Goal: Information Seeking & Learning: Find specific fact

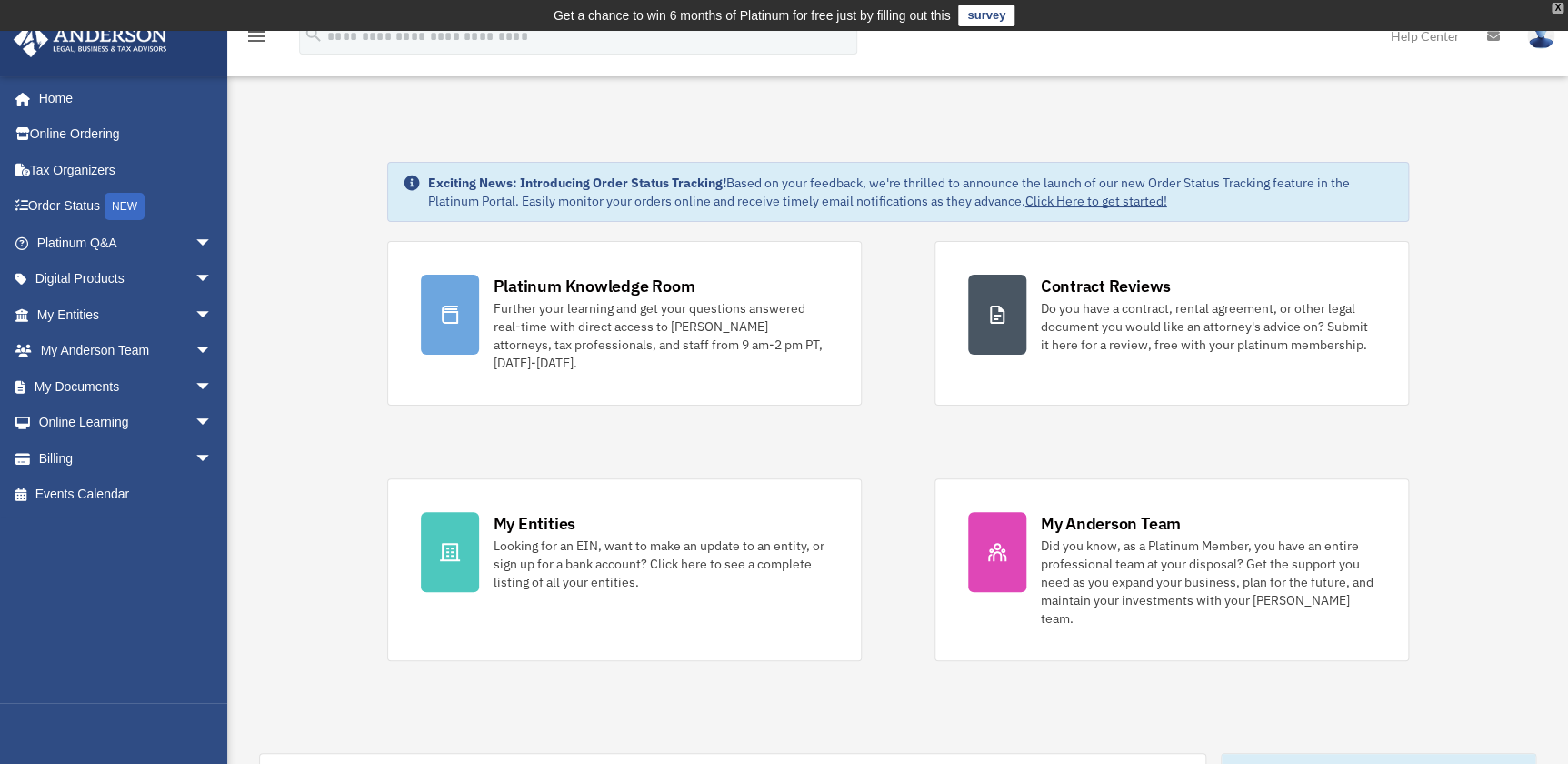
click at [1562, 8] on div "X" at bounding box center [1557, 8] width 12 height 11
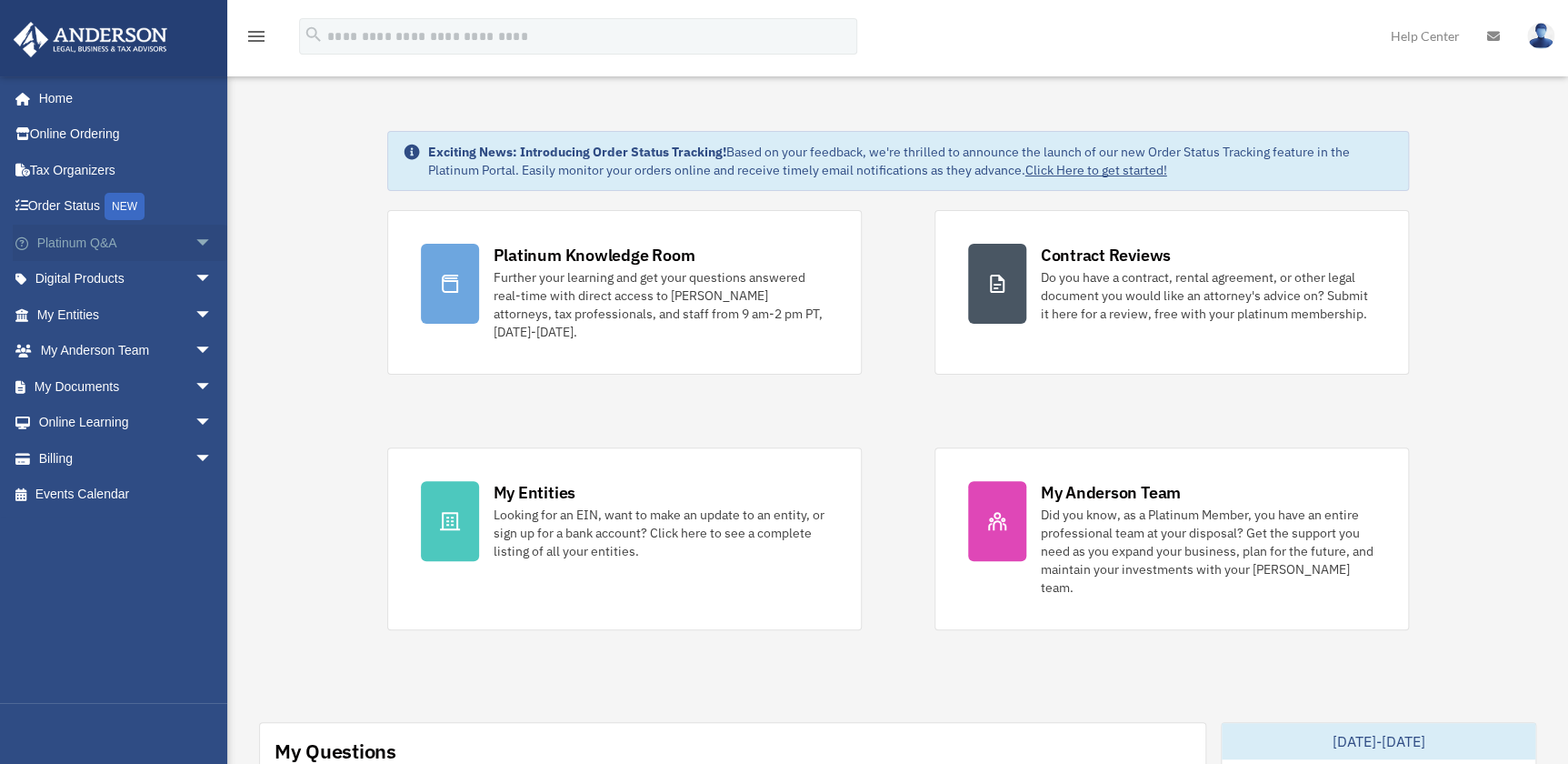
click at [197, 246] on span "arrow_drop_down" at bounding box center [213, 243] width 36 height 37
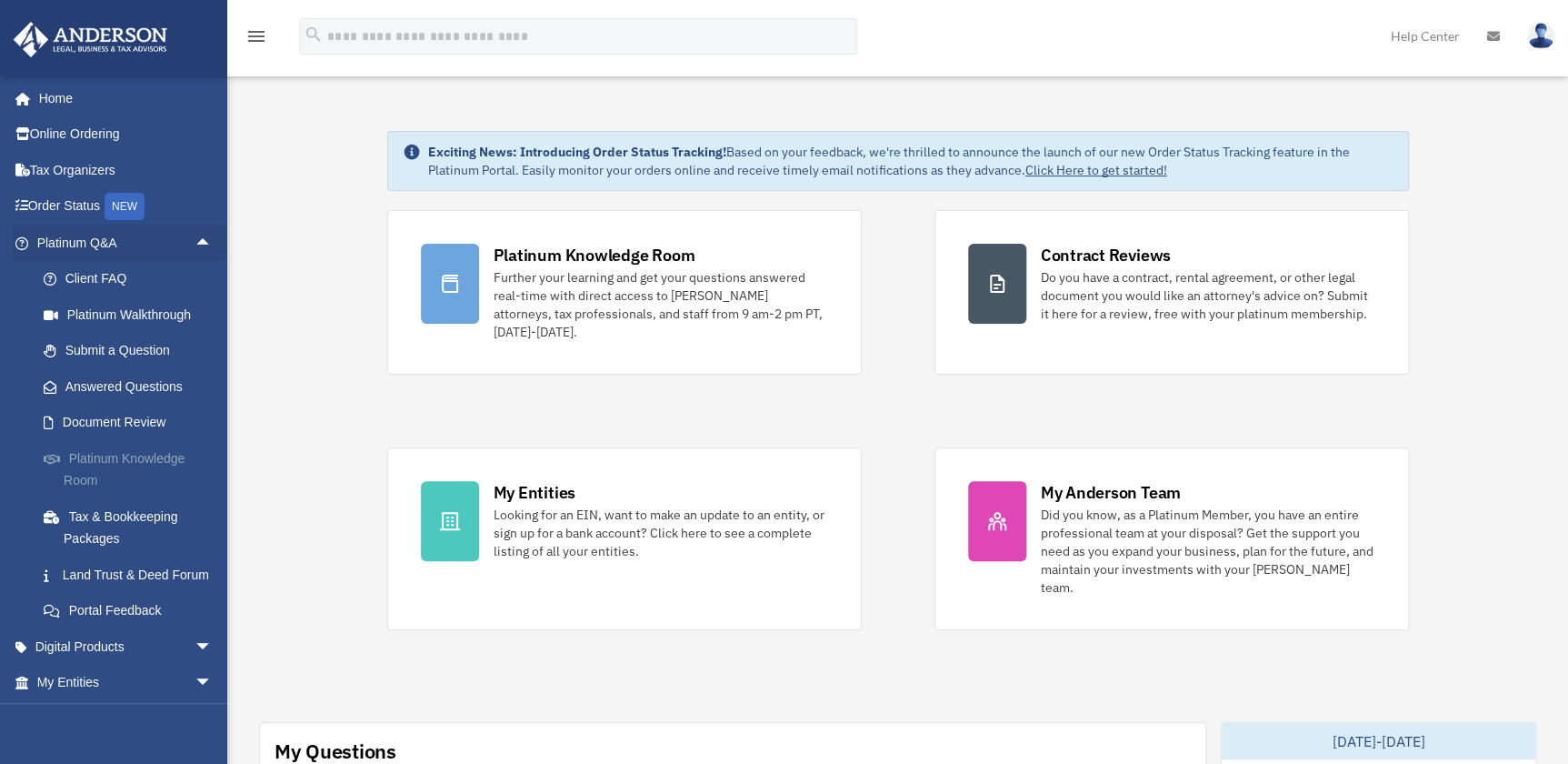
click at [119, 469] on link "Platinum Knowledge Room" at bounding box center [133, 470] width 215 height 58
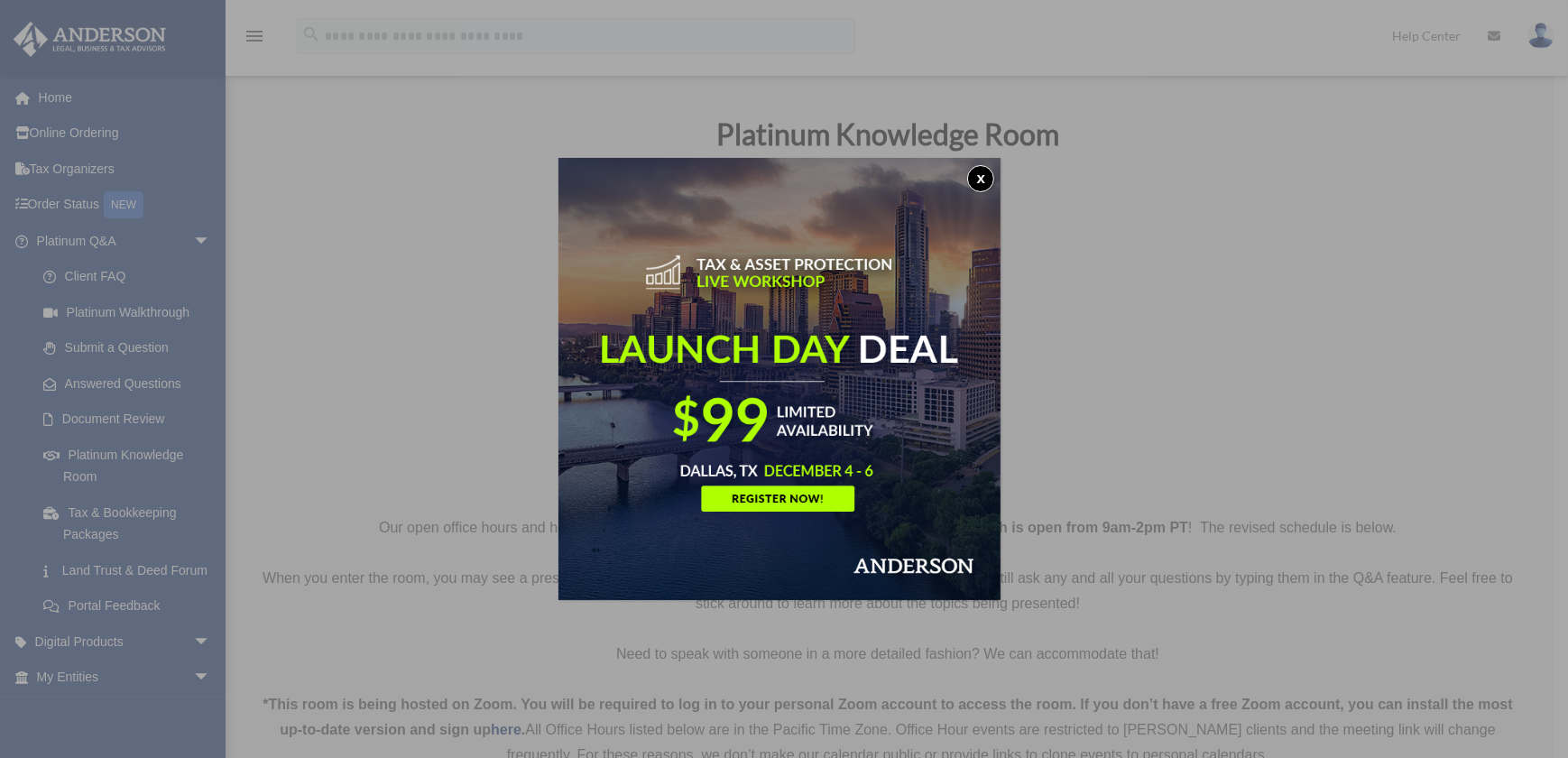
click at [987, 171] on button "x" at bounding box center [981, 179] width 27 height 27
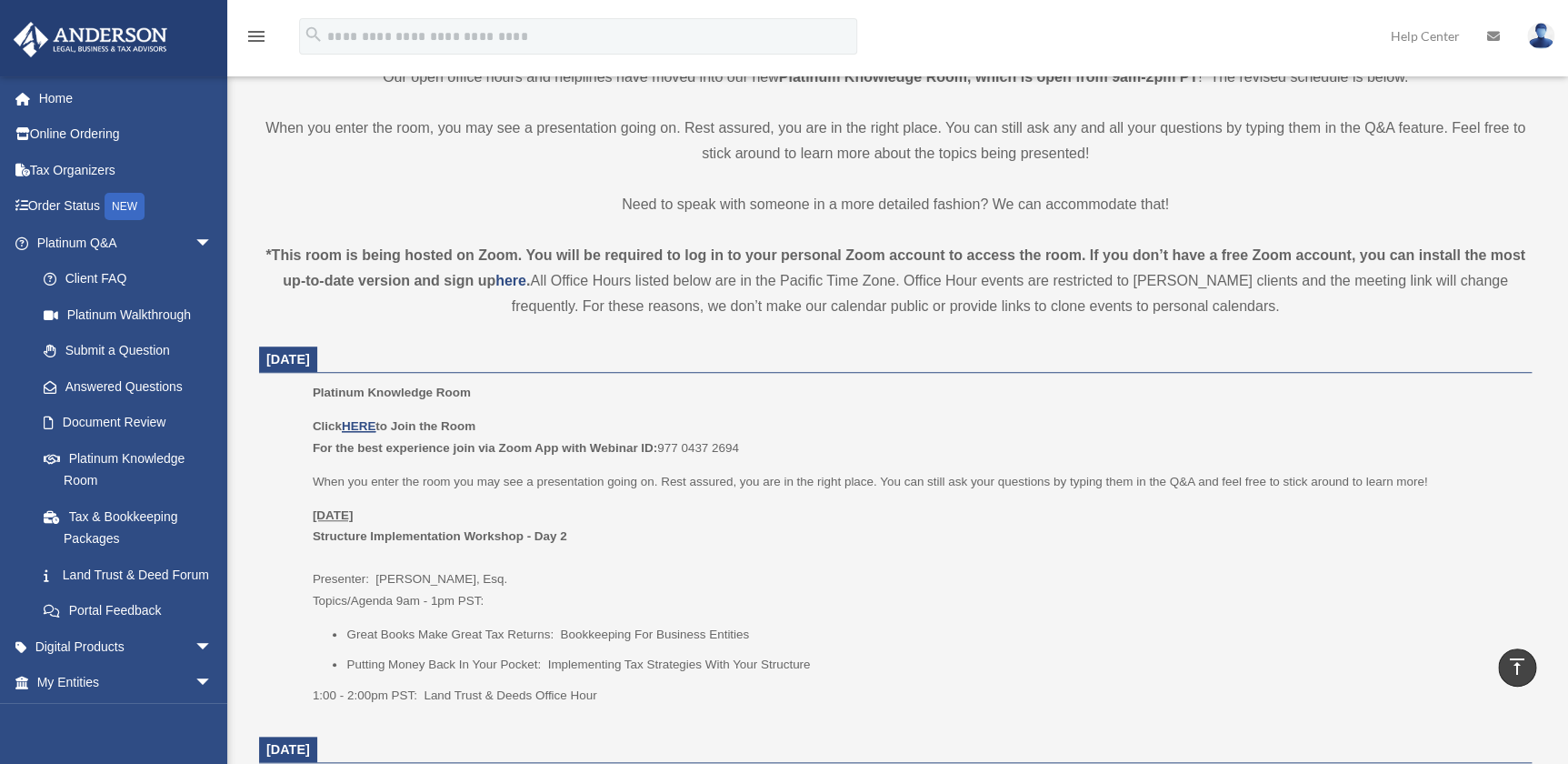
scroll to position [495, 0]
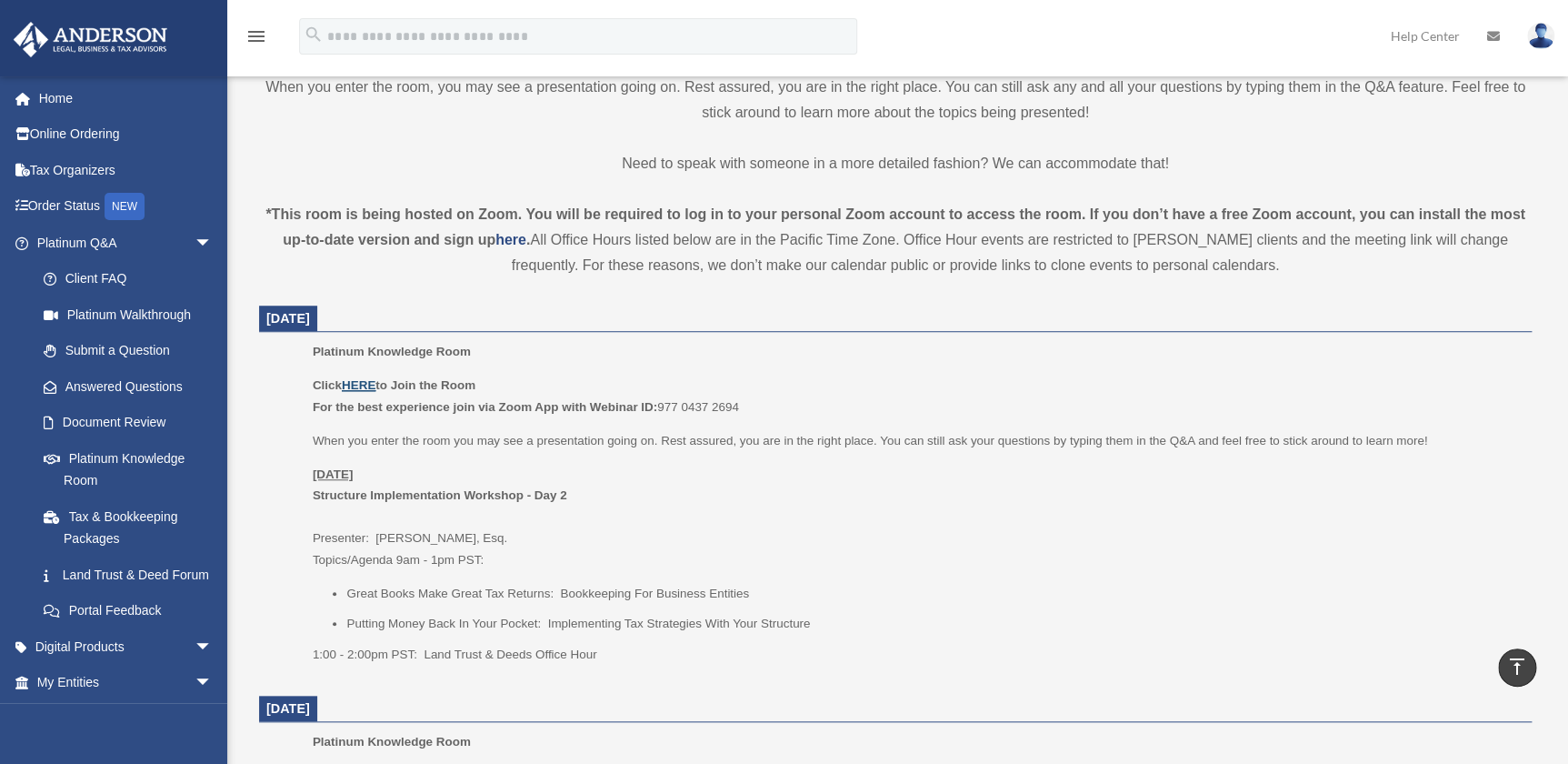
click at [367, 385] on u "HERE" at bounding box center [359, 385] width 34 height 14
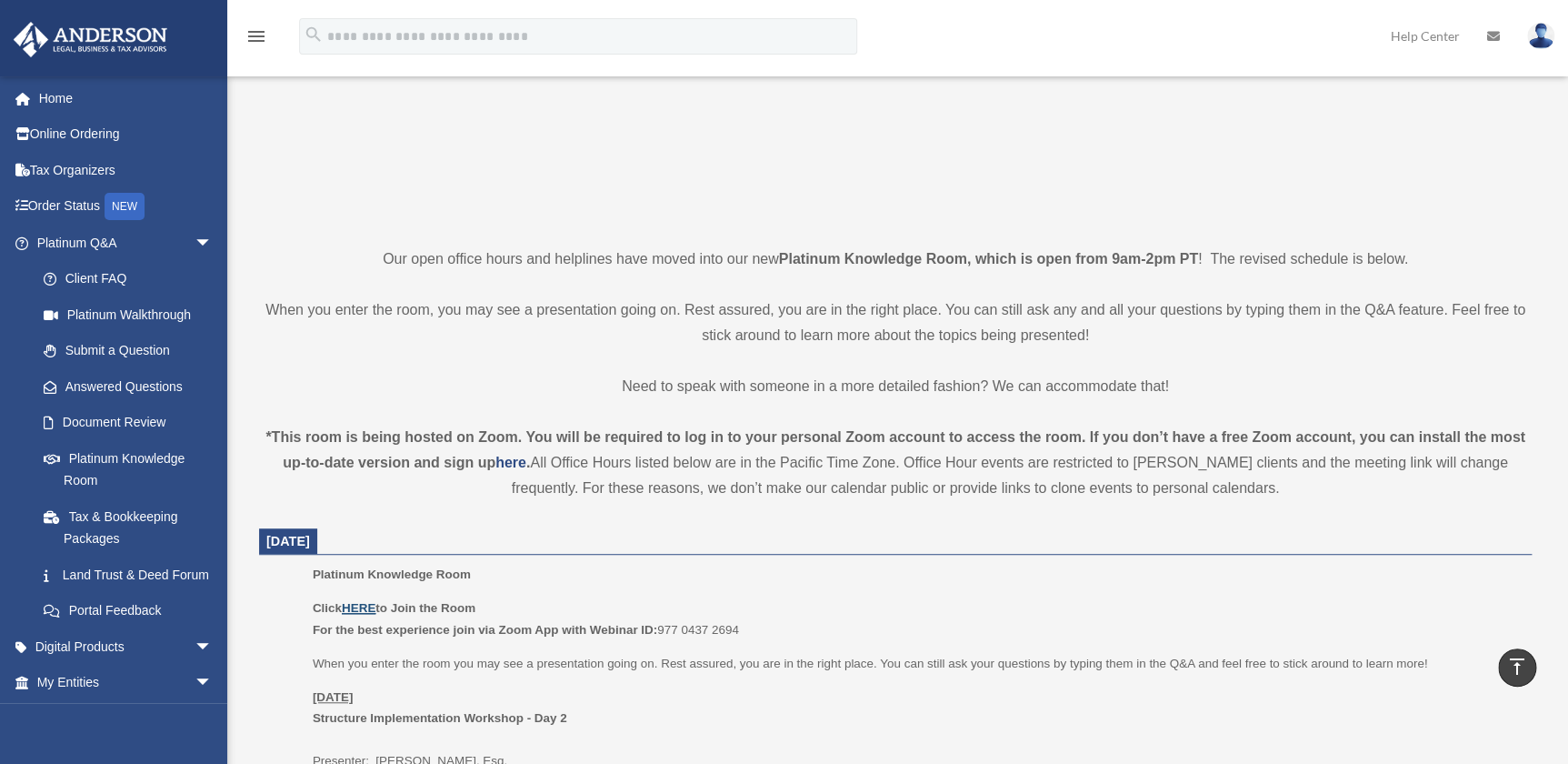
scroll to position [248, 0]
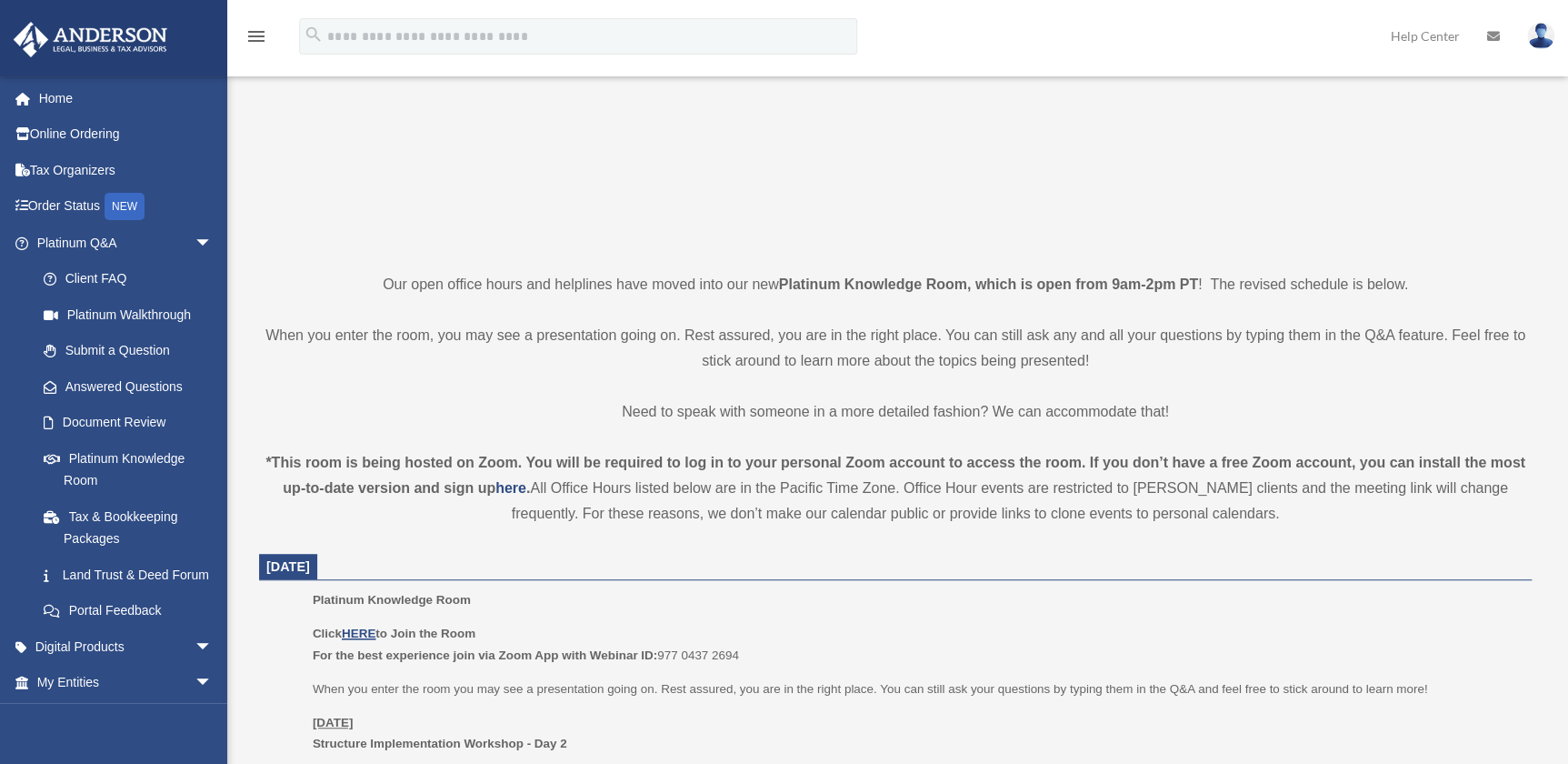
drag, startPoint x: 753, startPoint y: 655, endPoint x: 663, endPoint y: 651, distance: 90.1
click at [663, 651] on p "Click HERE to Join the Room For the best experience join via Zoom App with Webi…" at bounding box center [916, 644] width 1207 height 43
copy p "977 0437 2694"
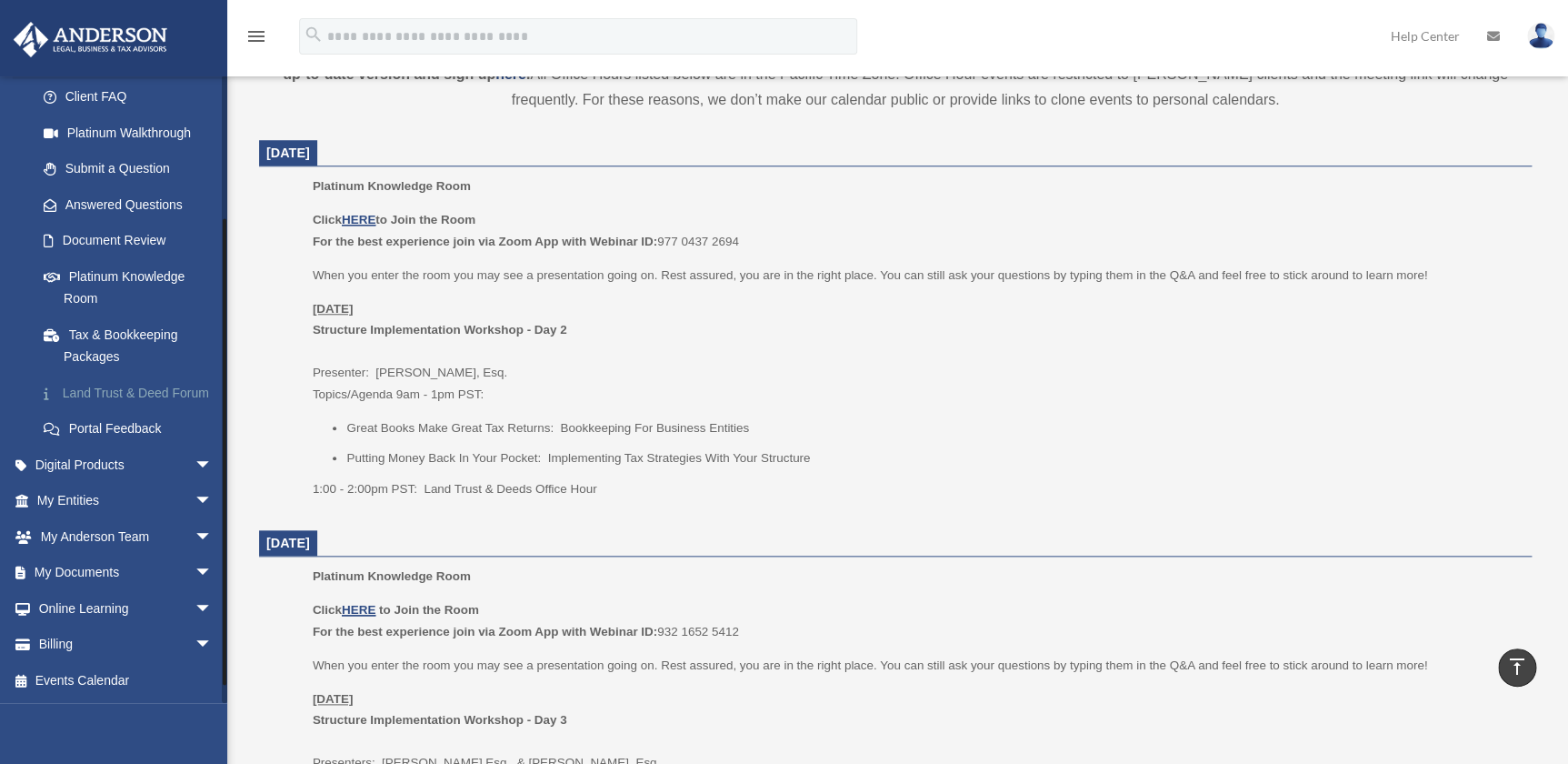
scroll to position [203, 0]
click at [195, 498] on span "arrow_drop_down" at bounding box center [213, 502] width 36 height 37
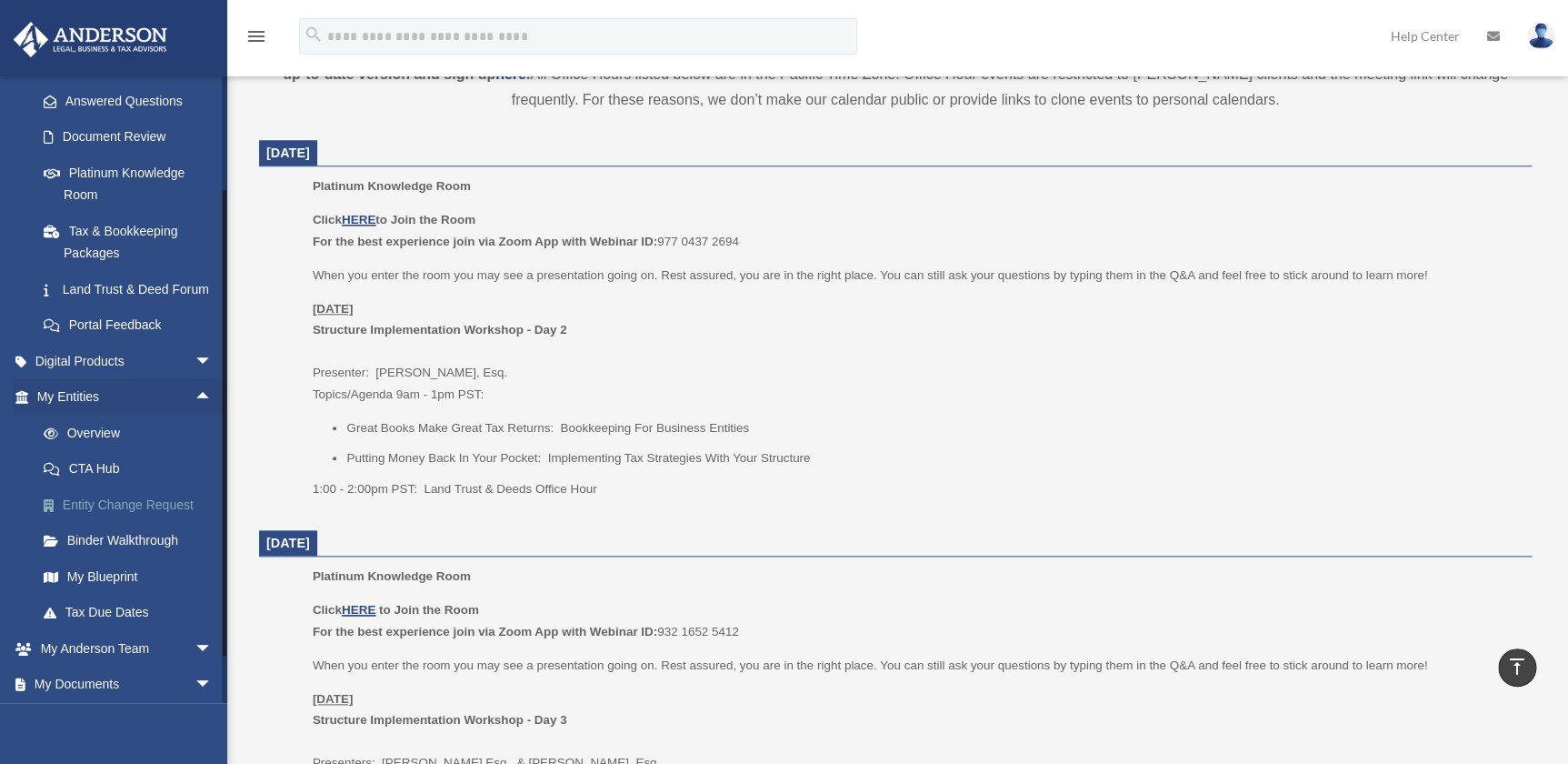
scroll to position [419, 0]
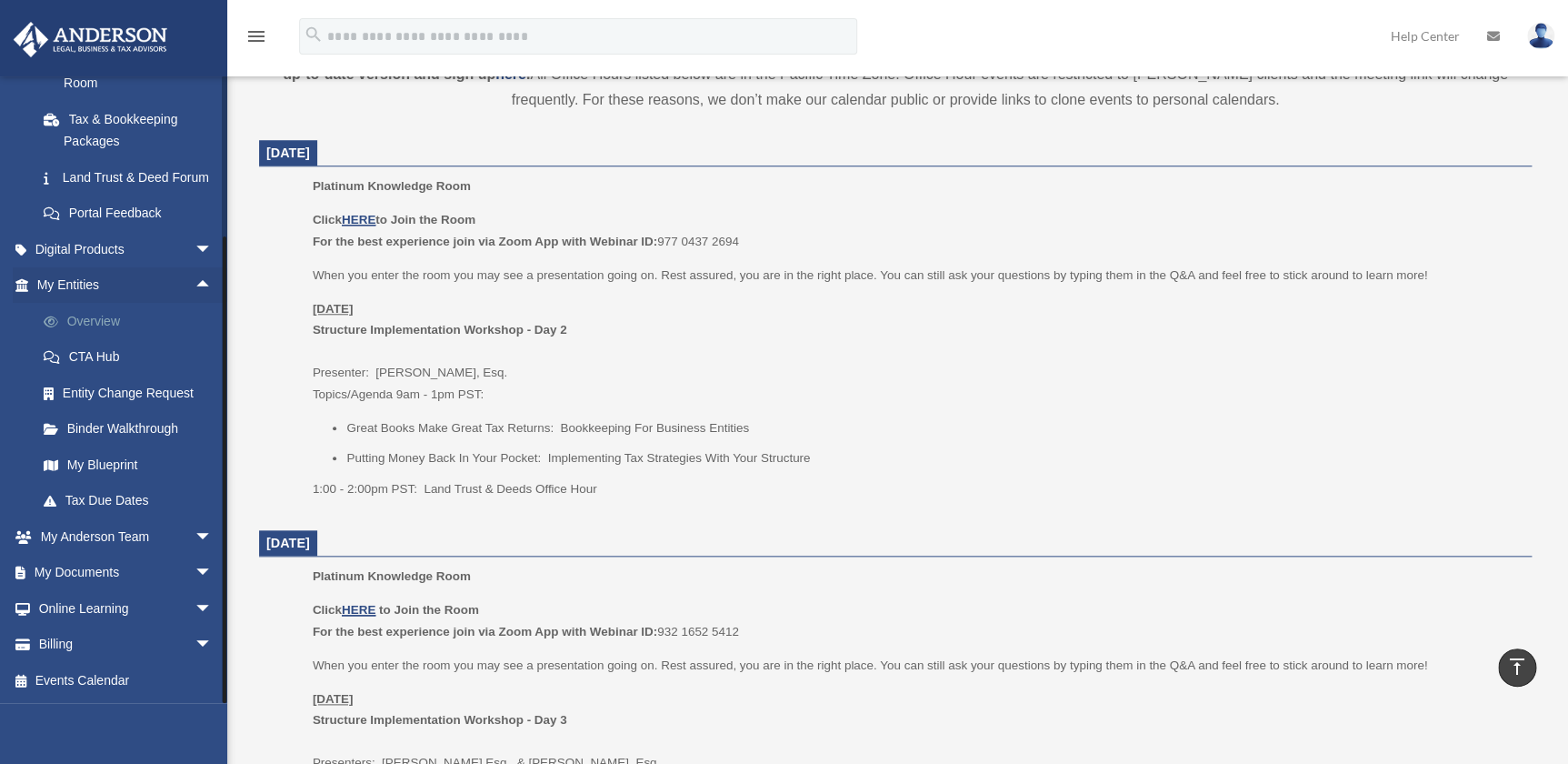
click at [82, 323] on link "Overview" at bounding box center [133, 321] width 215 height 36
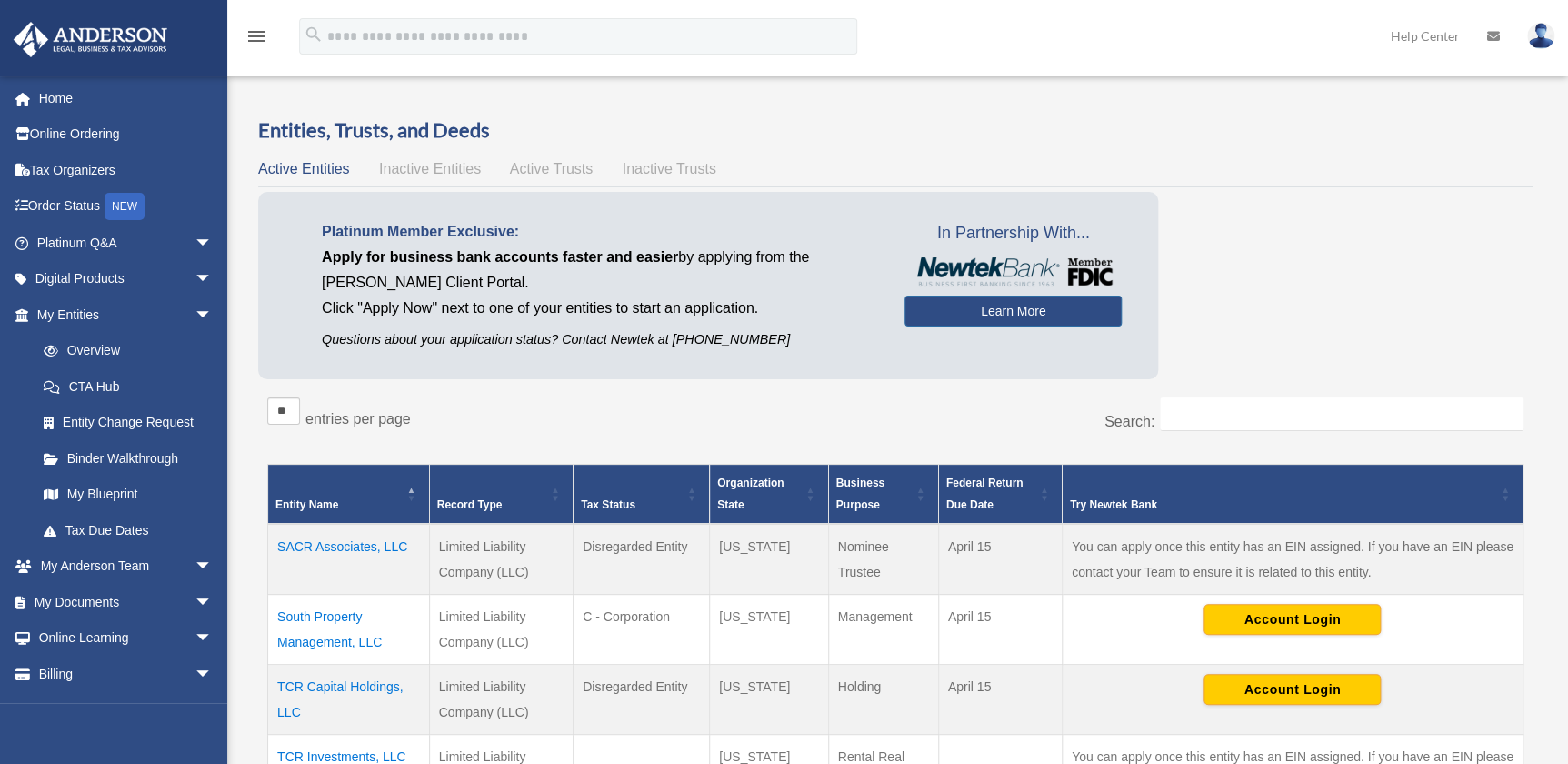
click at [544, 173] on span "Active Trusts" at bounding box center [551, 168] width 84 height 15
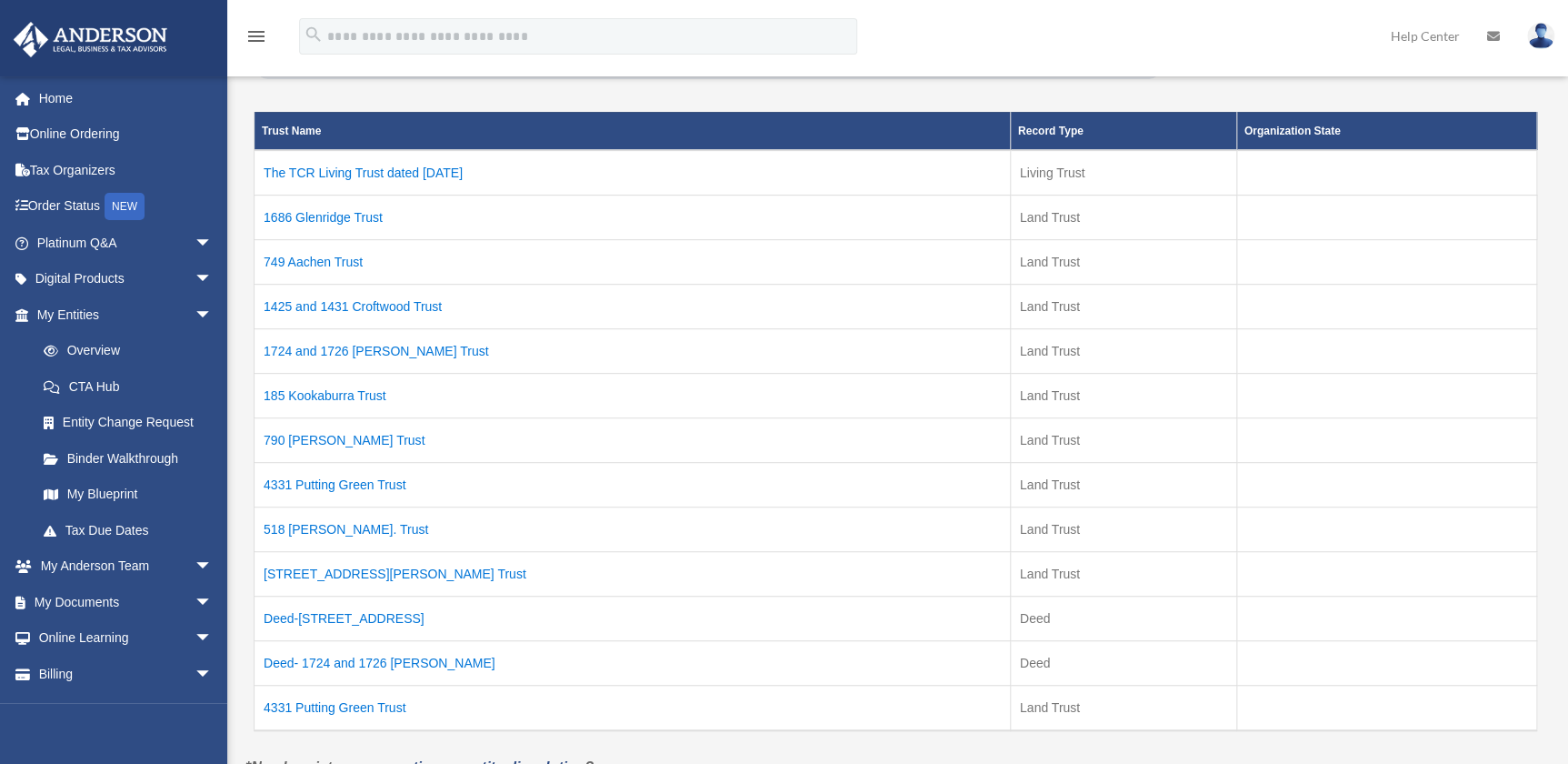
scroll to position [331, 0]
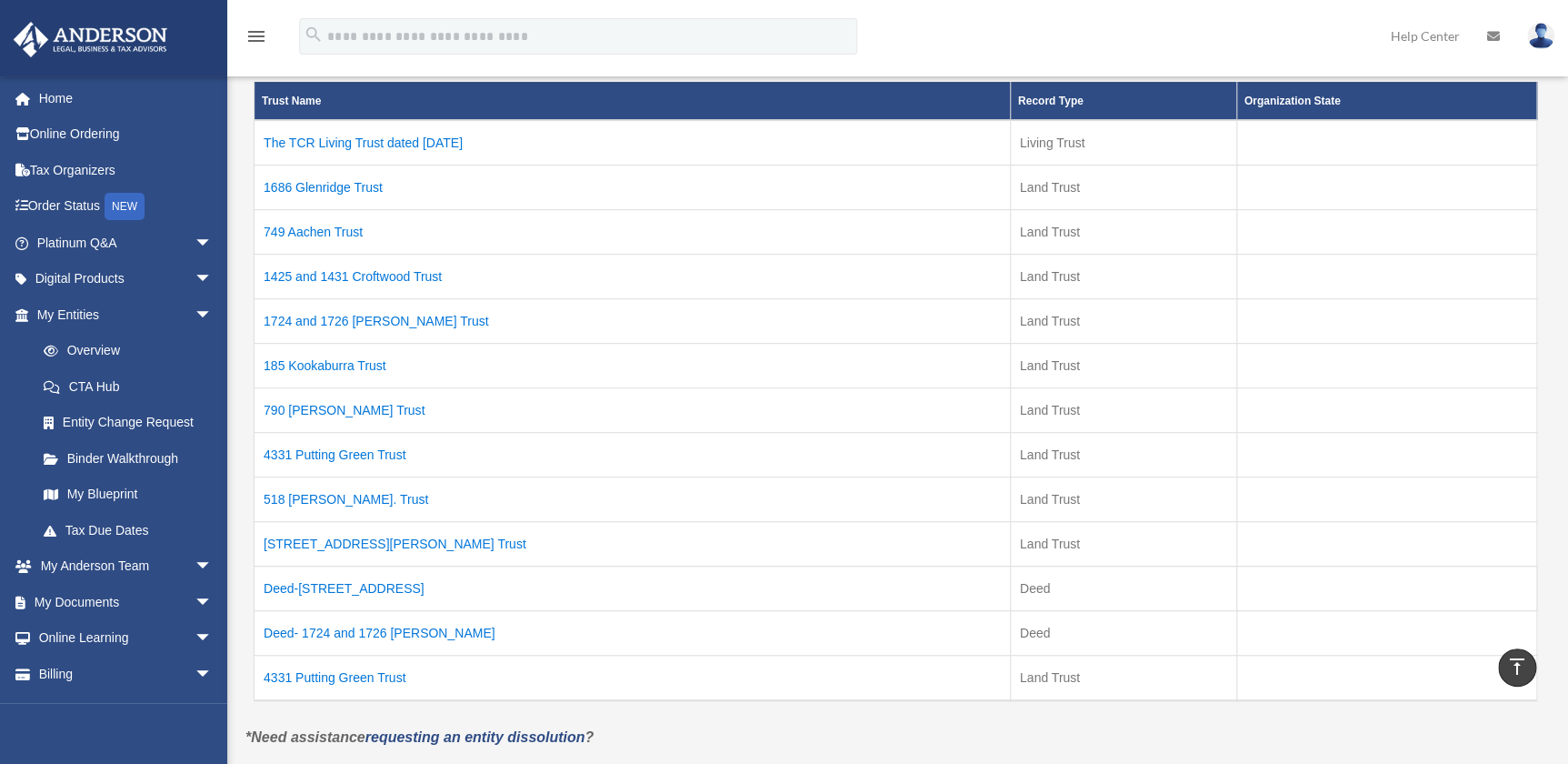
click at [382, 584] on td "Deed-749 Aachen Ave" at bounding box center [632, 587] width 756 height 45
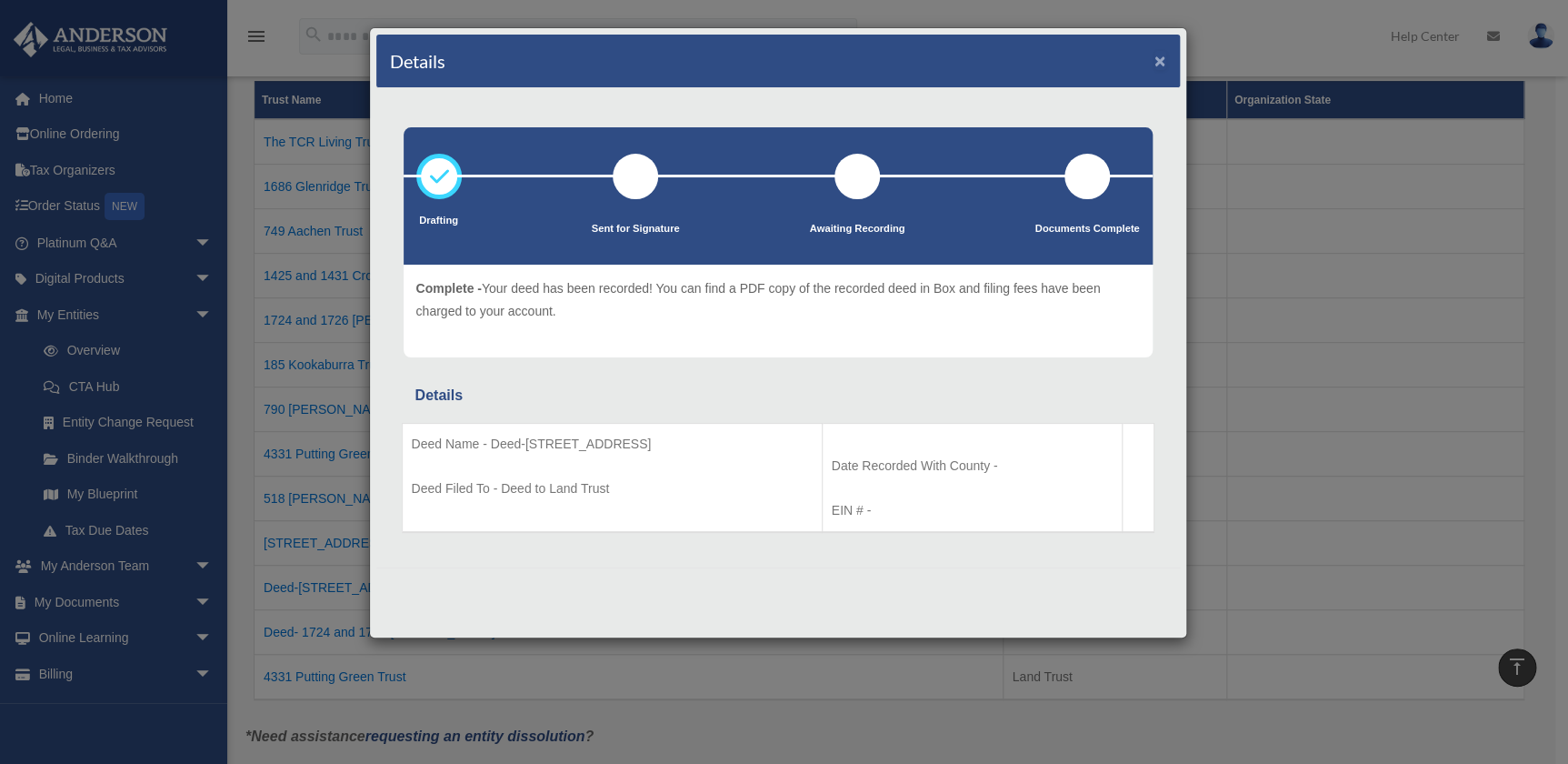
click at [1162, 56] on button "×" at bounding box center [1160, 60] width 12 height 19
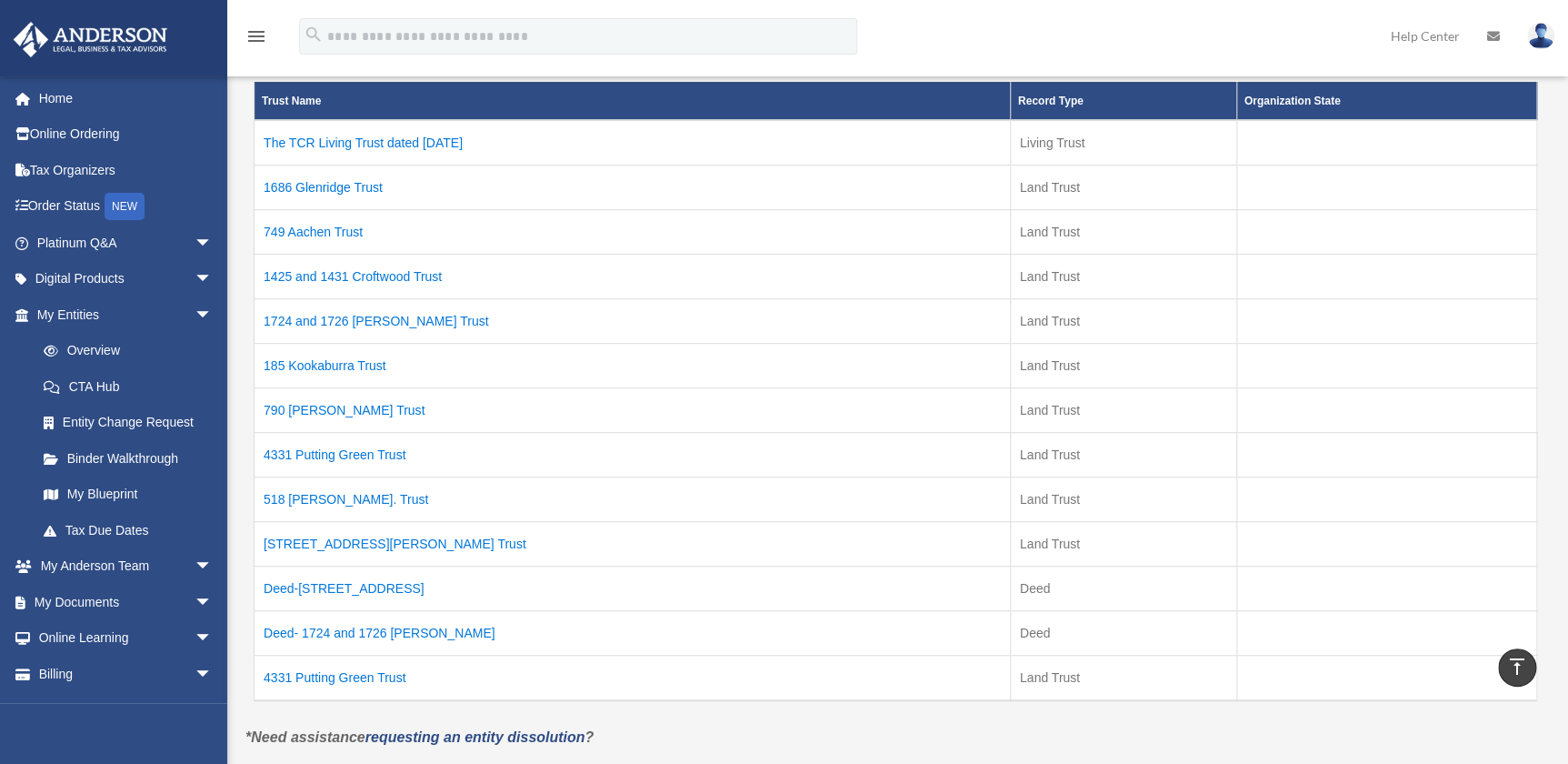
click at [372, 447] on td "4331 Putting Green Trust" at bounding box center [632, 454] width 756 height 45
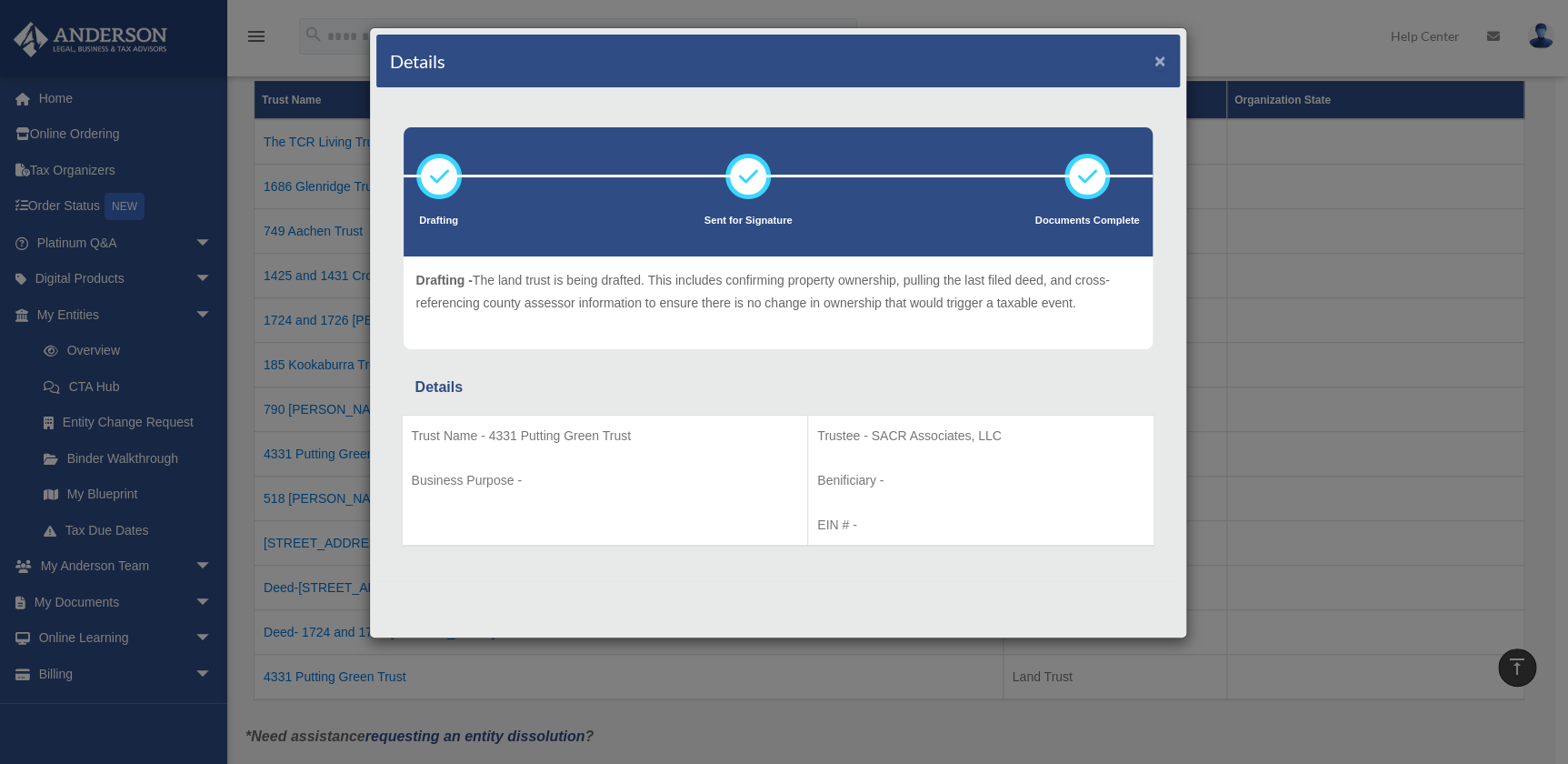
click at [1158, 59] on button "×" at bounding box center [1160, 60] width 12 height 19
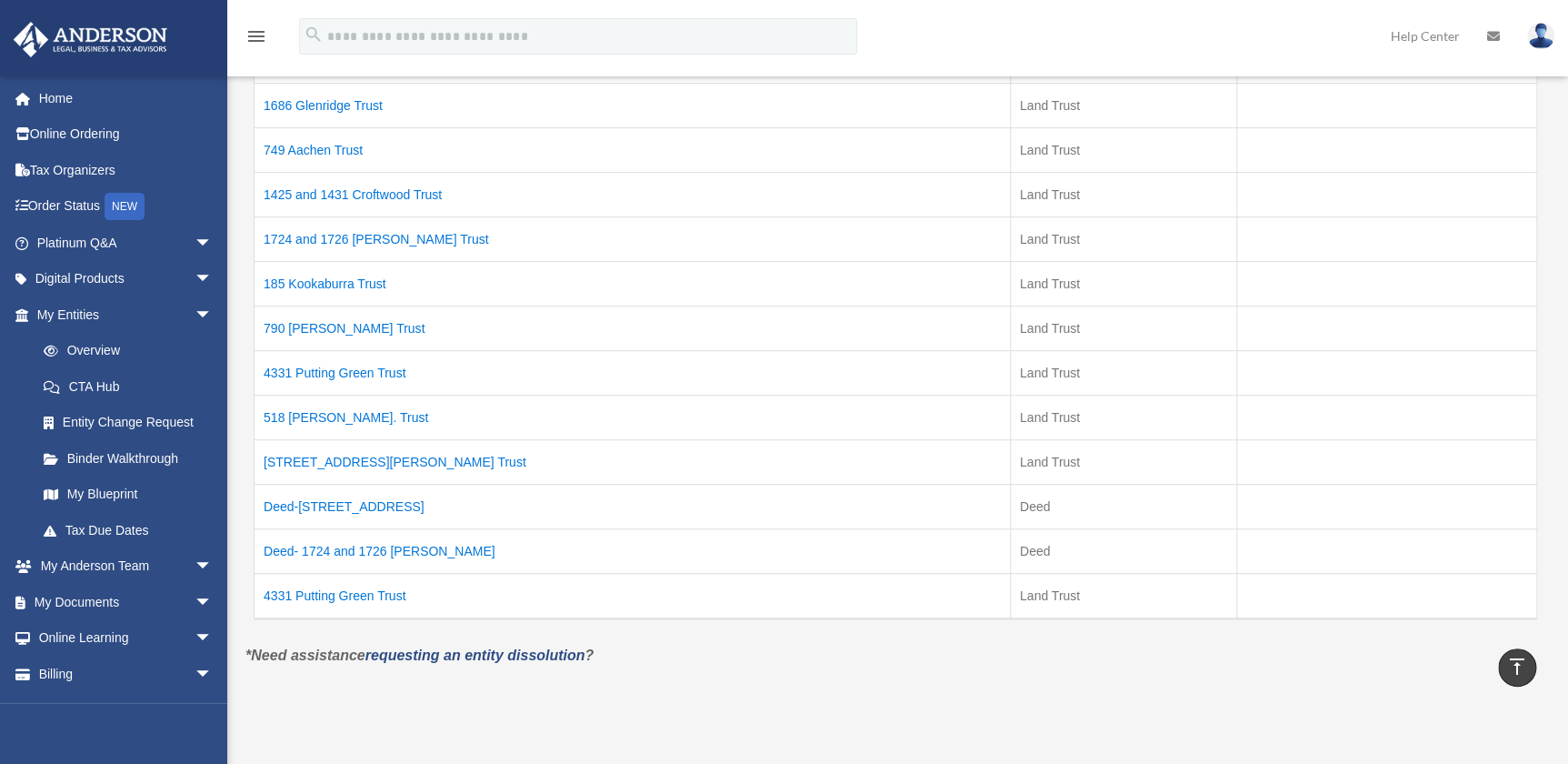
scroll to position [413, 0]
click at [392, 364] on td "4331 Putting Green Trust" at bounding box center [632, 372] width 756 height 45
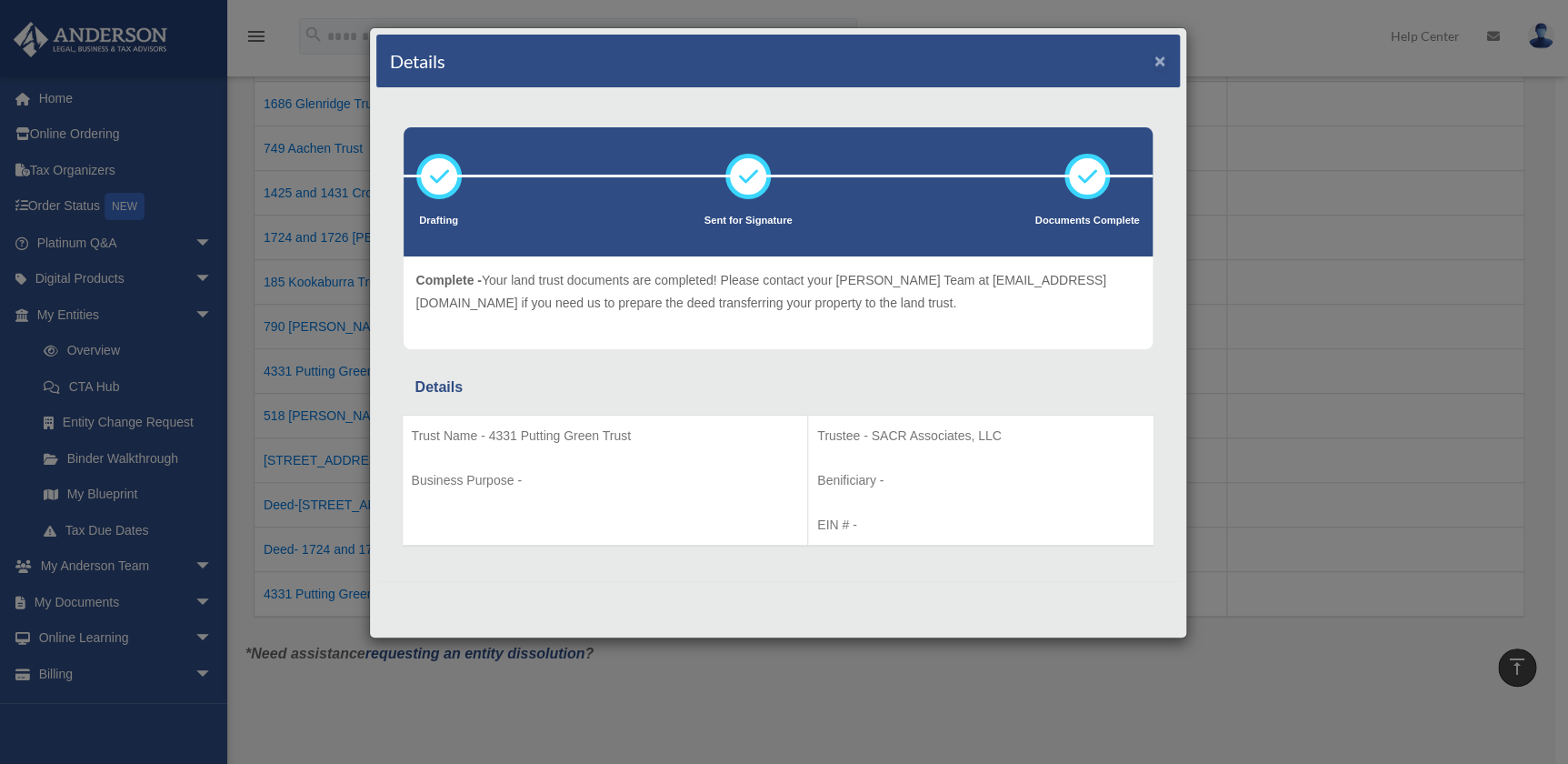
click at [1159, 55] on button "×" at bounding box center [1160, 60] width 12 height 19
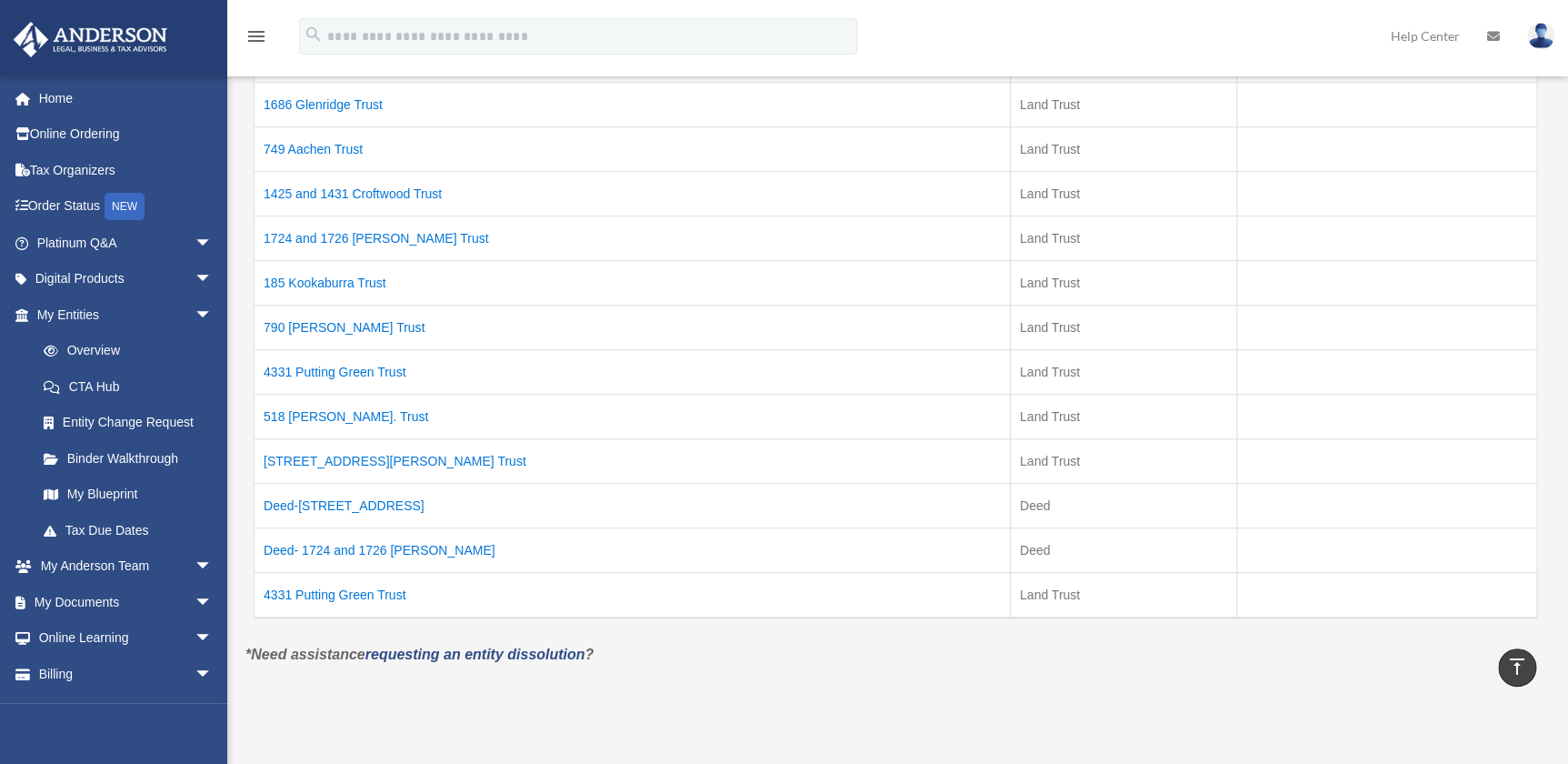
click at [391, 596] on td "4331 Putting Green Trust" at bounding box center [632, 595] width 756 height 46
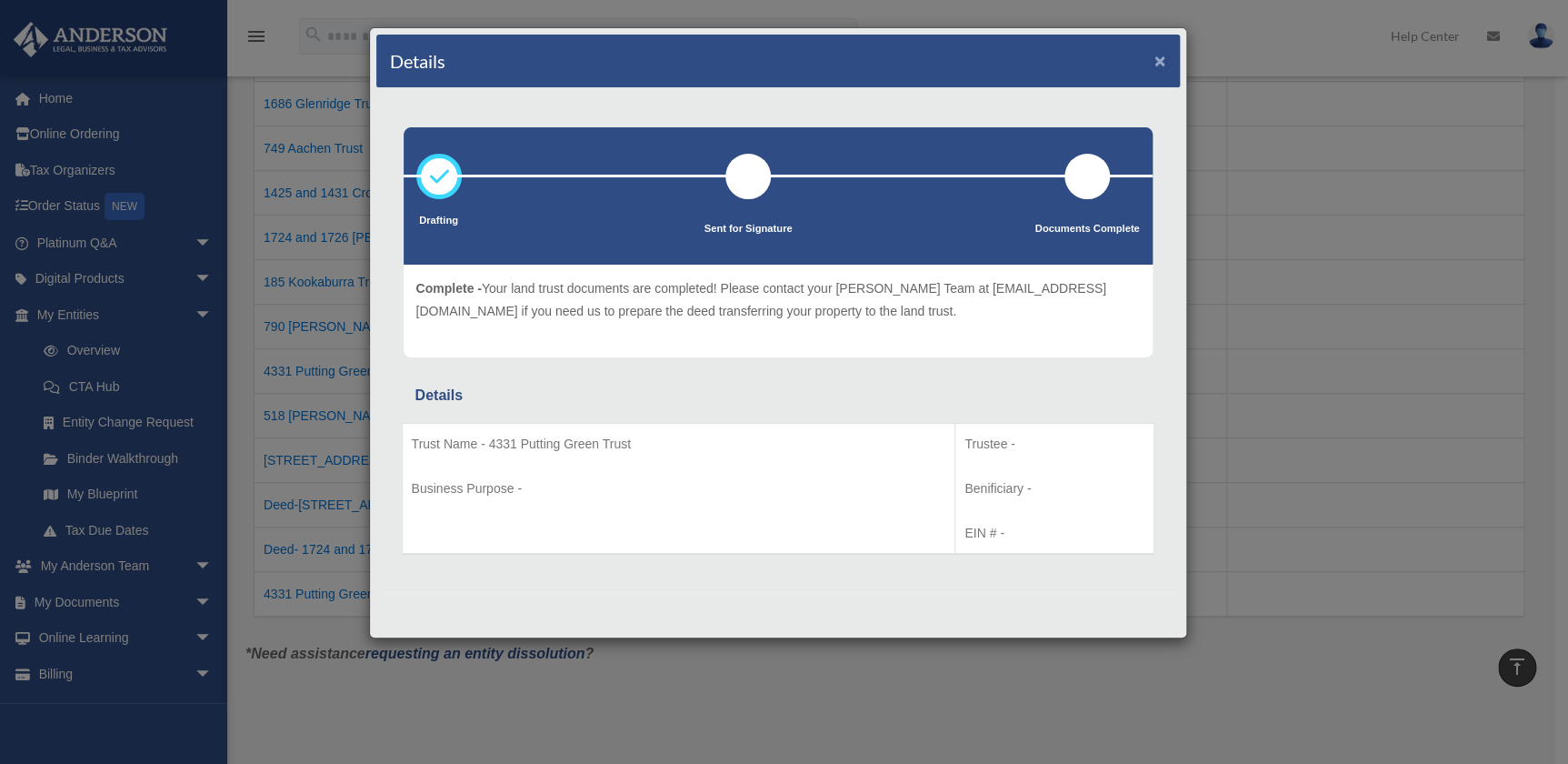
click at [1162, 52] on button "×" at bounding box center [1160, 60] width 12 height 19
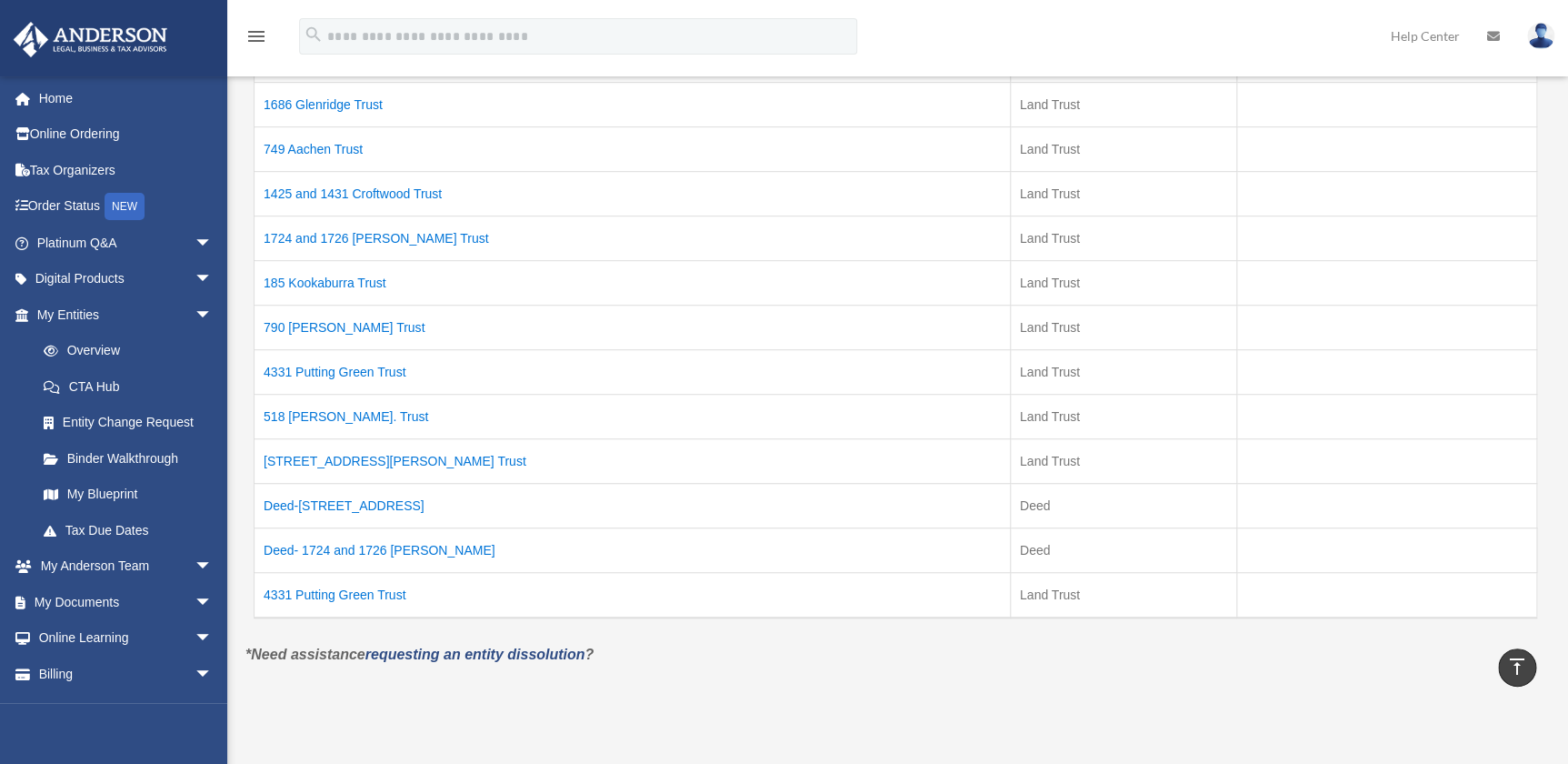
click at [359, 544] on td "Deed- 1724 and 1726 Stewart Pl" at bounding box center [632, 549] width 756 height 45
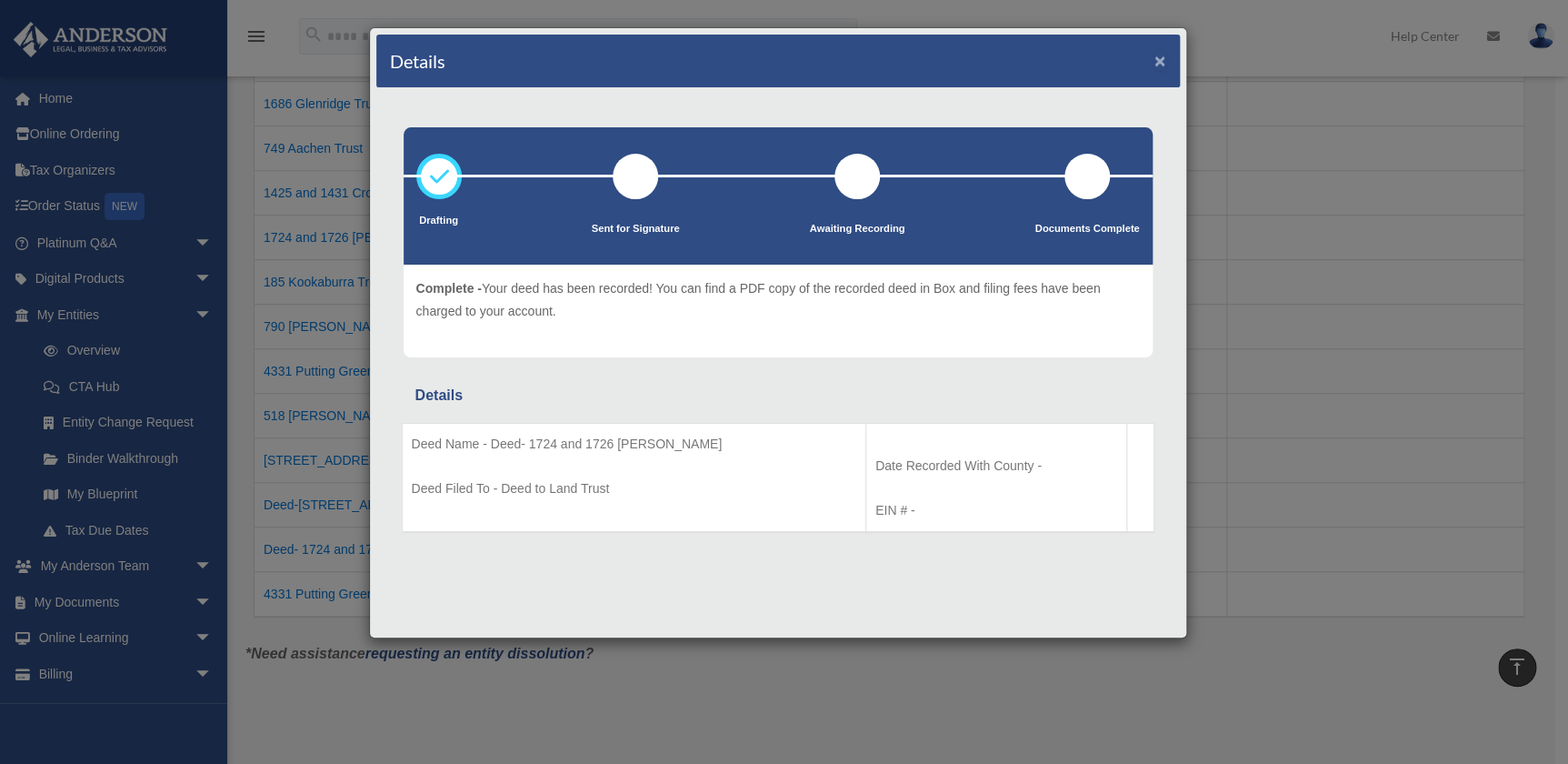
click at [1162, 59] on button "×" at bounding box center [1160, 60] width 12 height 19
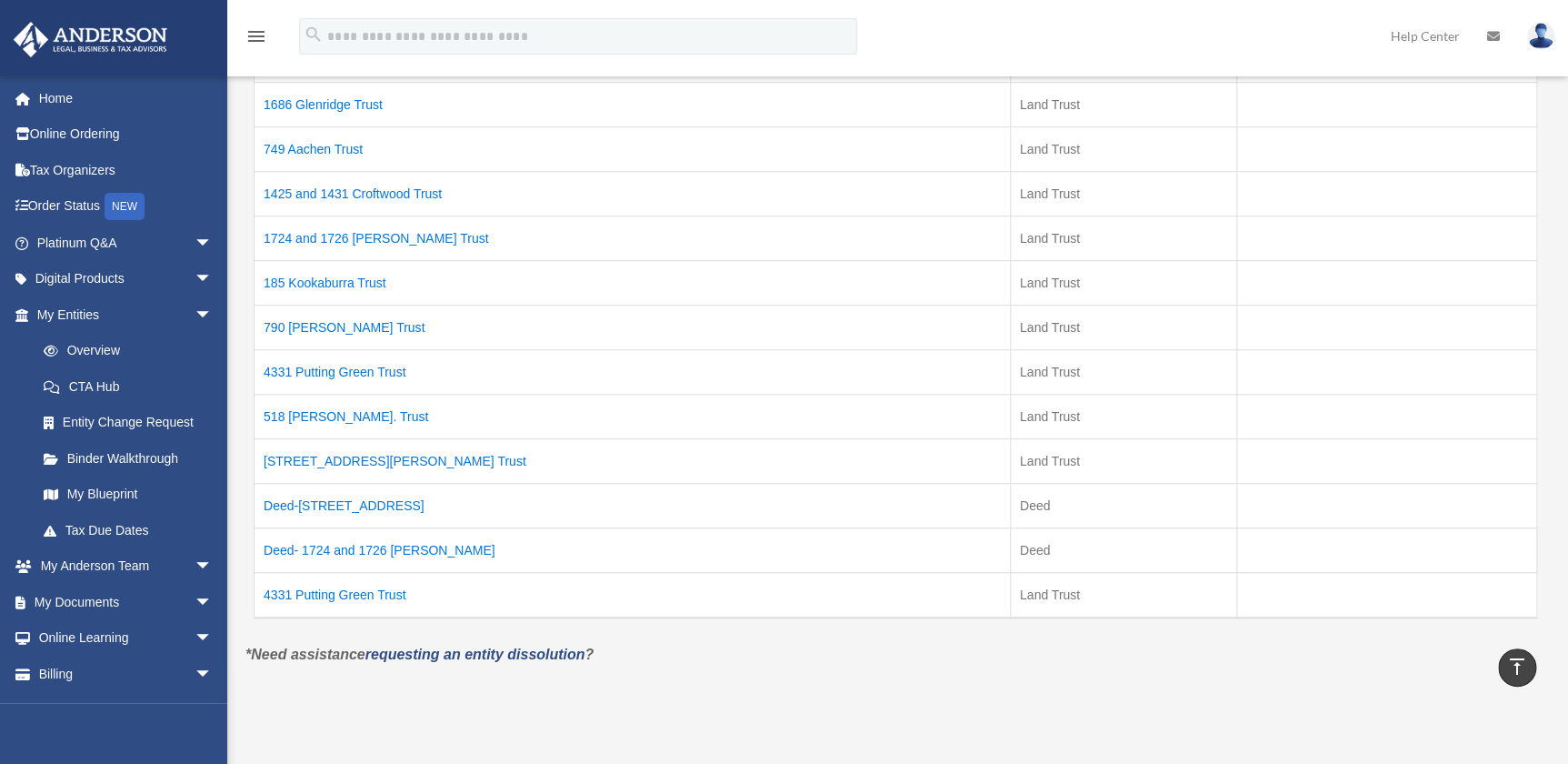
click at [384, 541] on td "Deed- 1724 and 1726 Stewart Pl" at bounding box center [632, 549] width 756 height 45
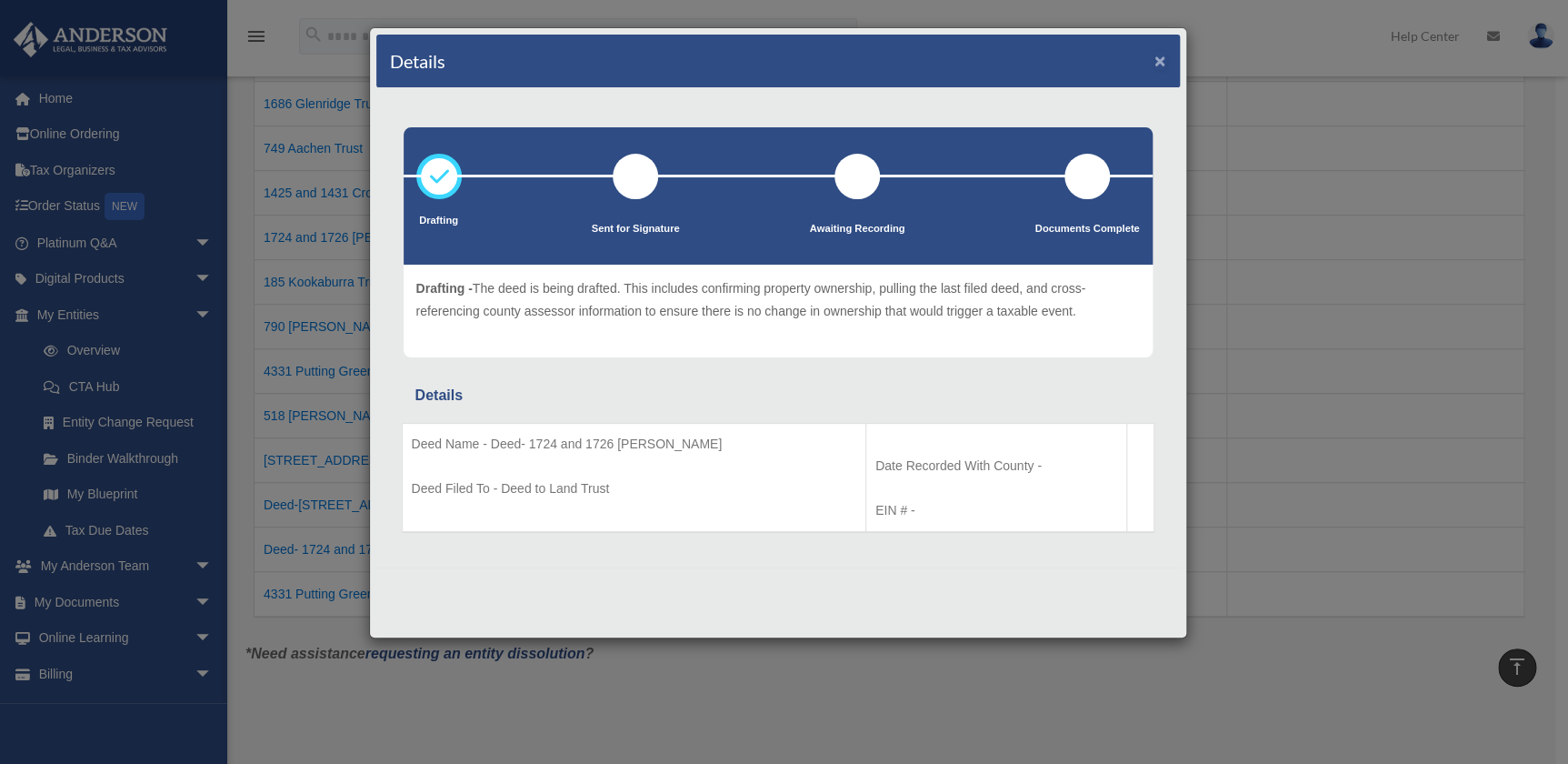
click at [1161, 55] on button "×" at bounding box center [1160, 60] width 12 height 19
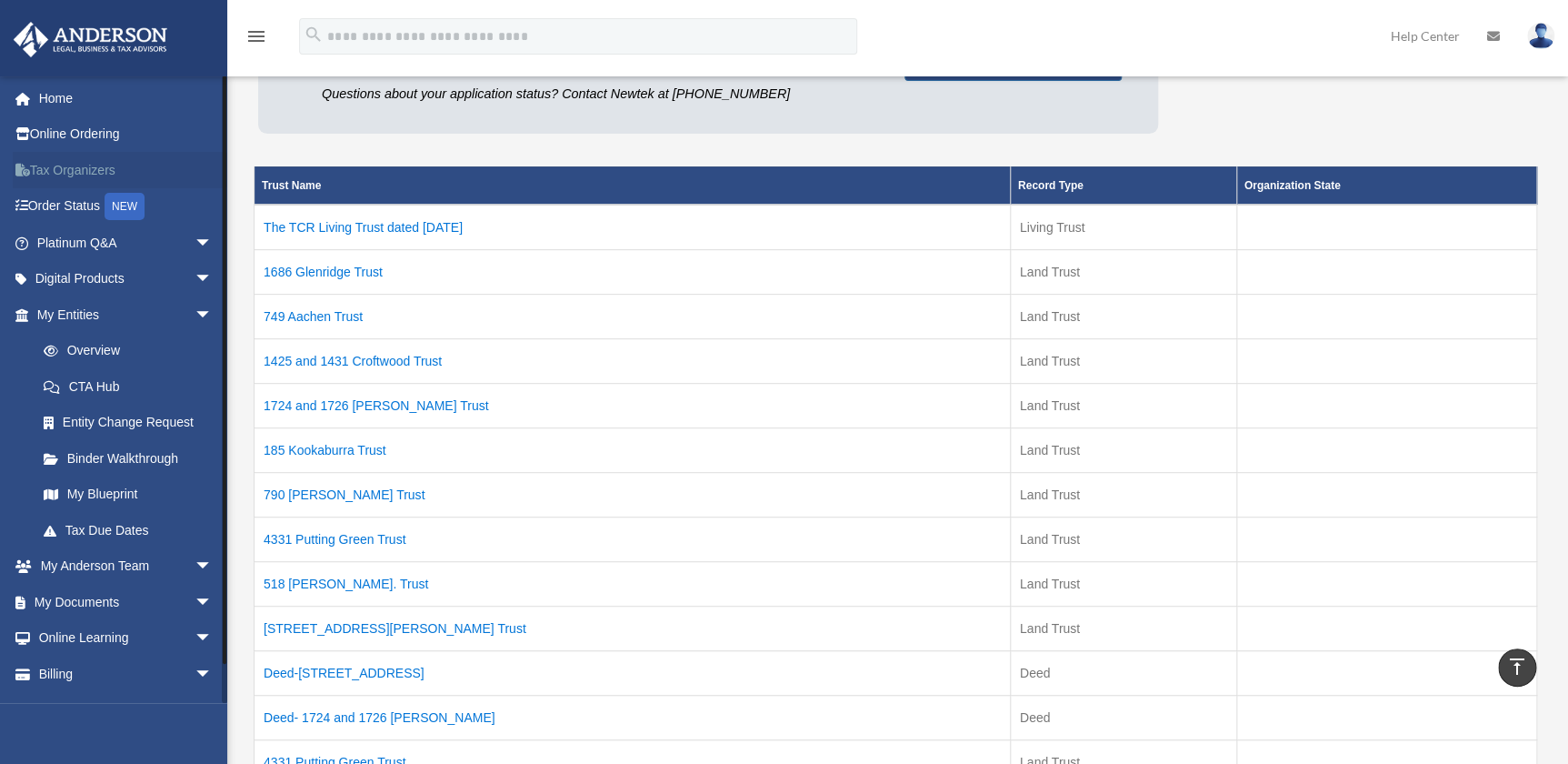
scroll to position [0, 0]
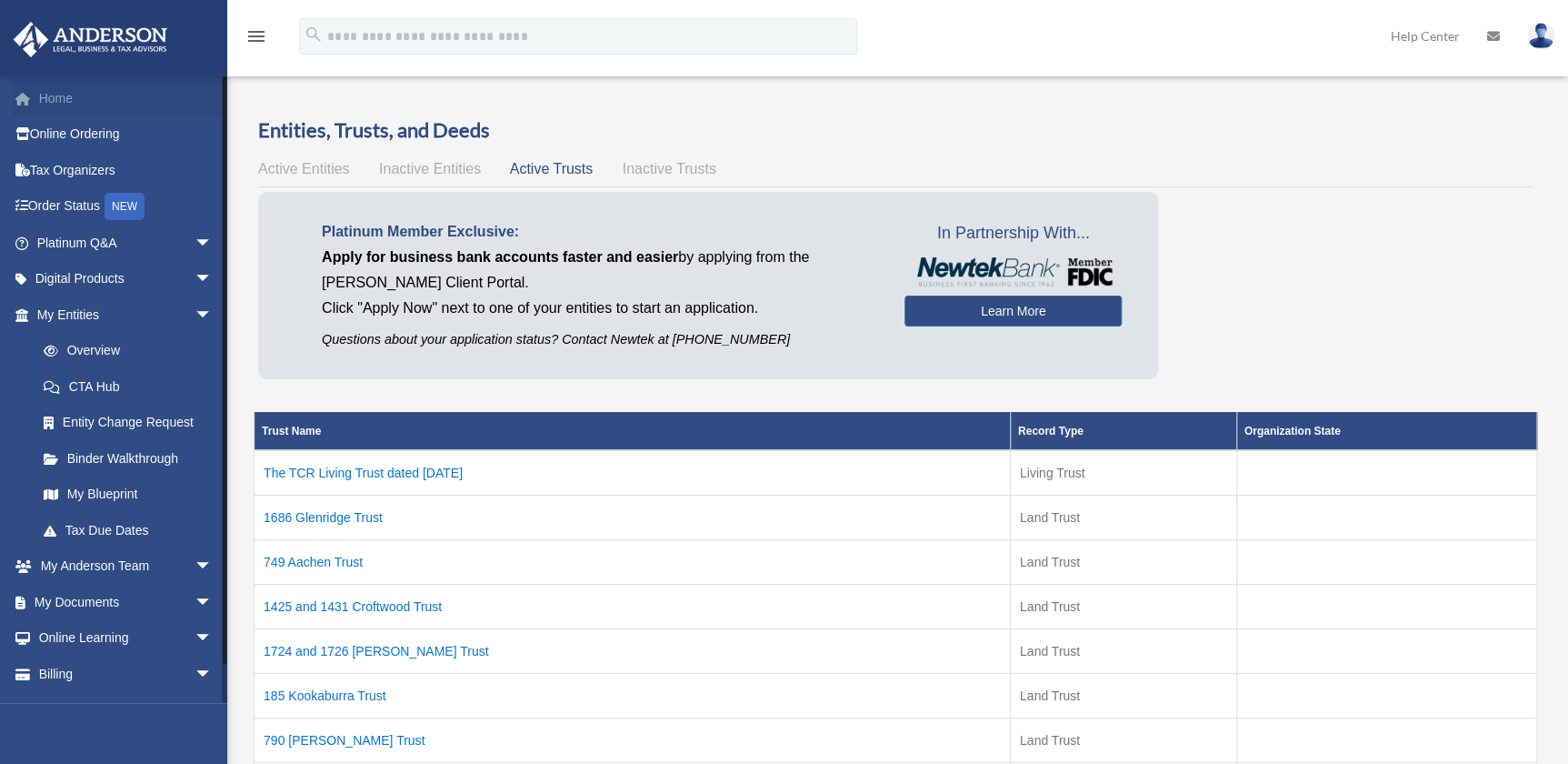
click at [61, 96] on link "Home" at bounding box center [126, 98] width 228 height 36
